Goal: Task Accomplishment & Management: Manage account settings

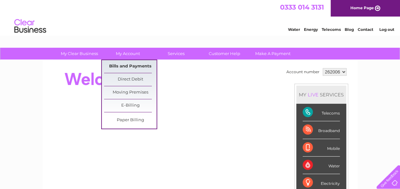
click at [125, 65] on link "Bills and Payments" at bounding box center [130, 66] width 52 height 13
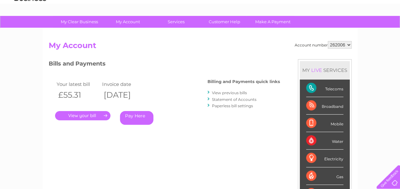
scroll to position [32, 0]
click at [238, 92] on link "View previous bills" at bounding box center [229, 92] width 35 height 5
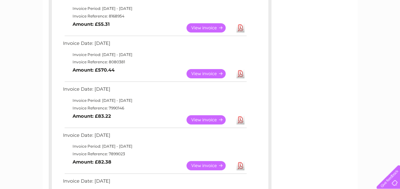
scroll to position [127, 0]
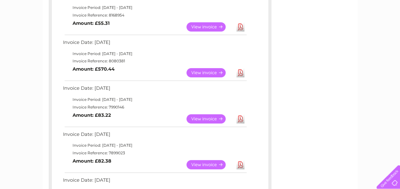
click at [208, 117] on link "View" at bounding box center [209, 118] width 47 height 9
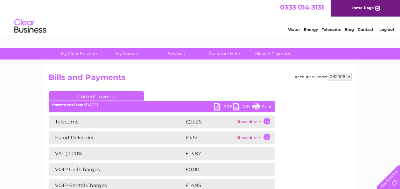
click at [218, 106] on link "PDF" at bounding box center [223, 107] width 19 height 9
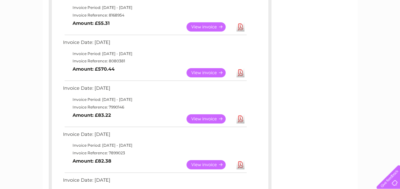
click at [208, 25] on link "View" at bounding box center [209, 26] width 47 height 9
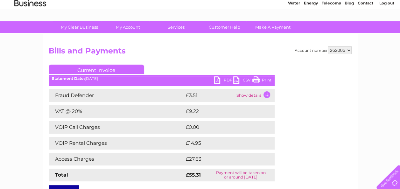
scroll to position [64, 0]
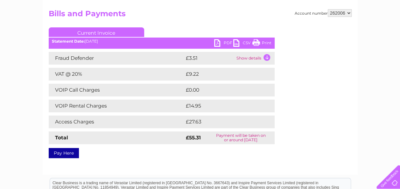
click at [223, 43] on link "PDF" at bounding box center [223, 43] width 19 height 9
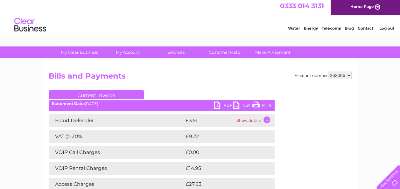
scroll to position [0, 0]
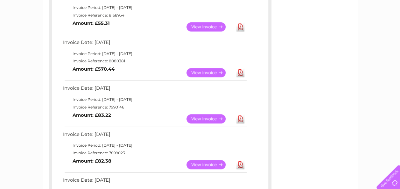
click at [215, 70] on link "View" at bounding box center [209, 72] width 47 height 9
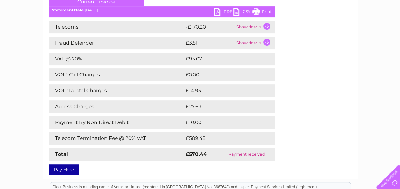
scroll to position [95, 0]
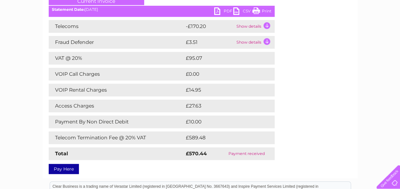
click at [266, 26] on td "Show details" at bounding box center [255, 26] width 40 height 13
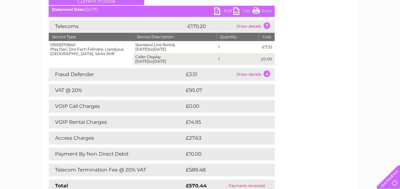
click at [267, 26] on td "Show details" at bounding box center [255, 26] width 40 height 13
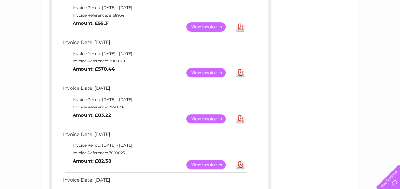
scroll to position [127, 0]
click at [212, 116] on link "View" at bounding box center [209, 118] width 47 height 9
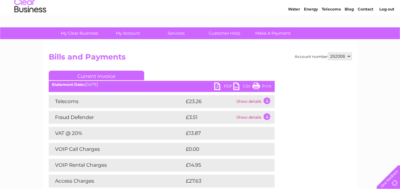
scroll to position [64, 0]
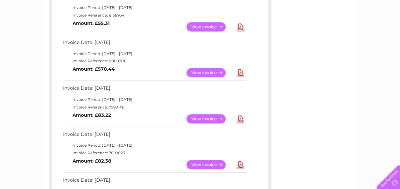
click at [211, 24] on link "View" at bounding box center [209, 26] width 47 height 9
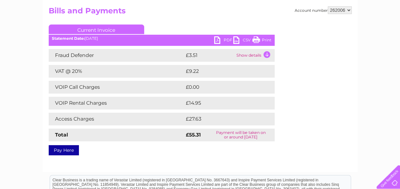
scroll to position [64, 0]
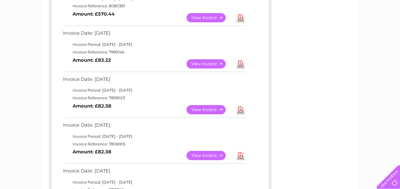
scroll to position [191, 0]
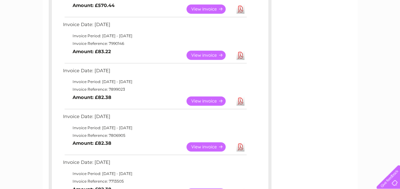
click at [210, 148] on link "View" at bounding box center [209, 146] width 47 height 9
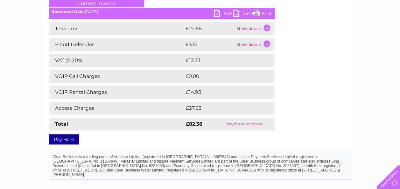
scroll to position [95, 0]
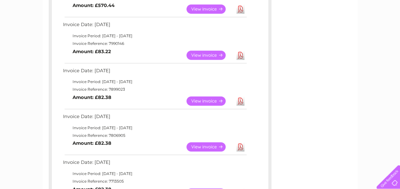
click at [206, 100] on link "View" at bounding box center [209, 100] width 47 height 9
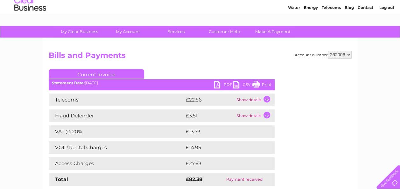
scroll to position [32, 0]
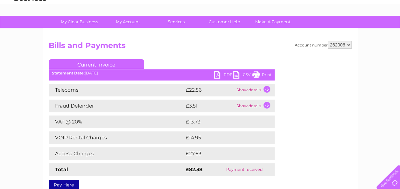
click at [228, 76] on link "PDF" at bounding box center [223, 75] width 19 height 9
